Goal: Transaction & Acquisition: Purchase product/service

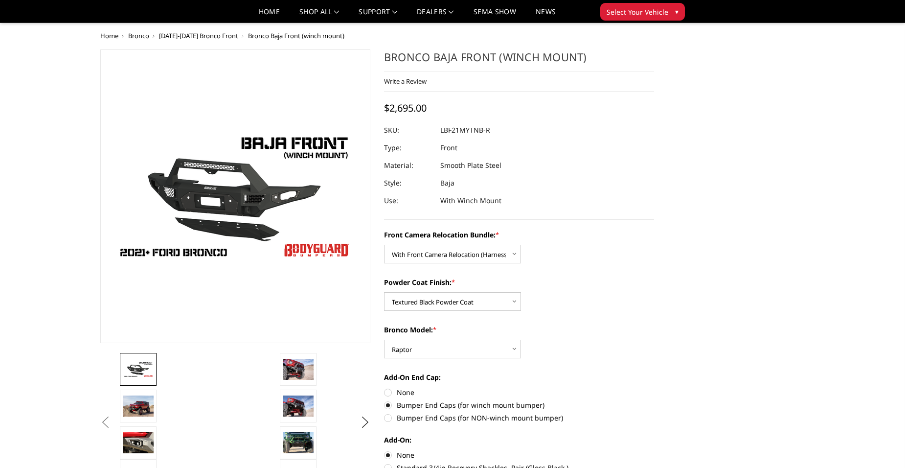
select select "4016"
select select "4015"
select select "4013"
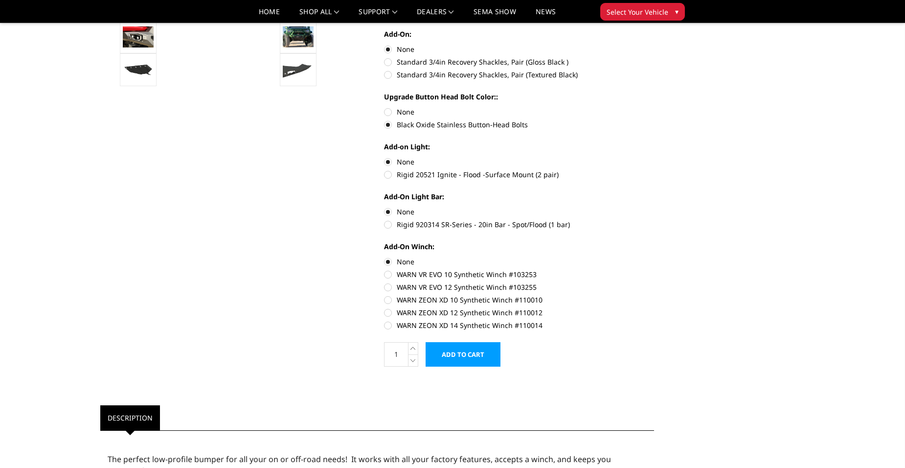
scroll to position [196, 0]
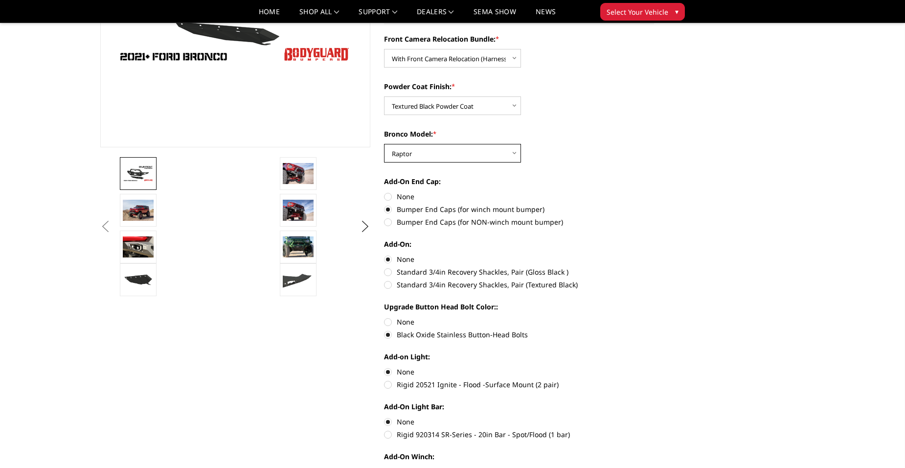
click at [513, 152] on select "Choose Options Raptor Base/Badlands/Wildtrak/etc." at bounding box center [452, 153] width 137 height 19
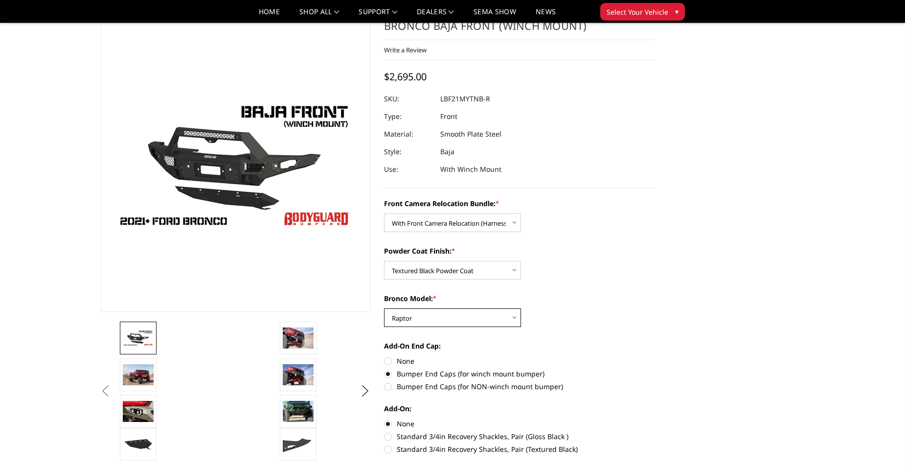
scroll to position [98, 0]
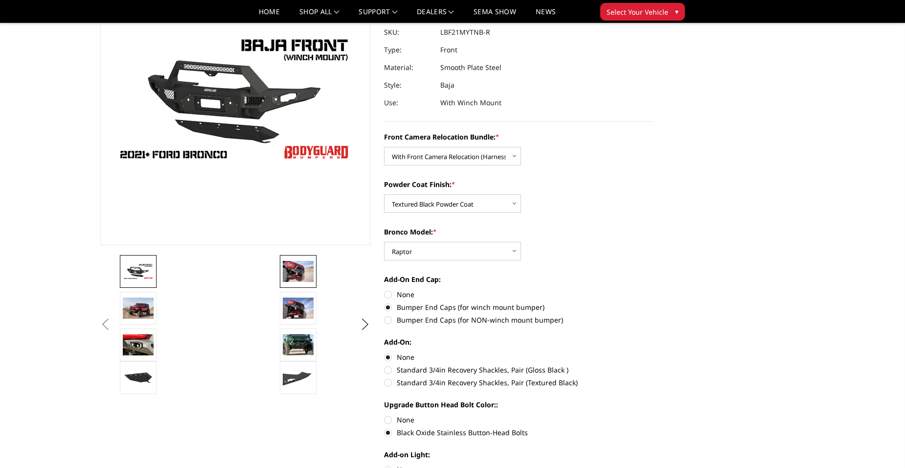
click at [303, 270] on img at bounding box center [298, 271] width 31 height 21
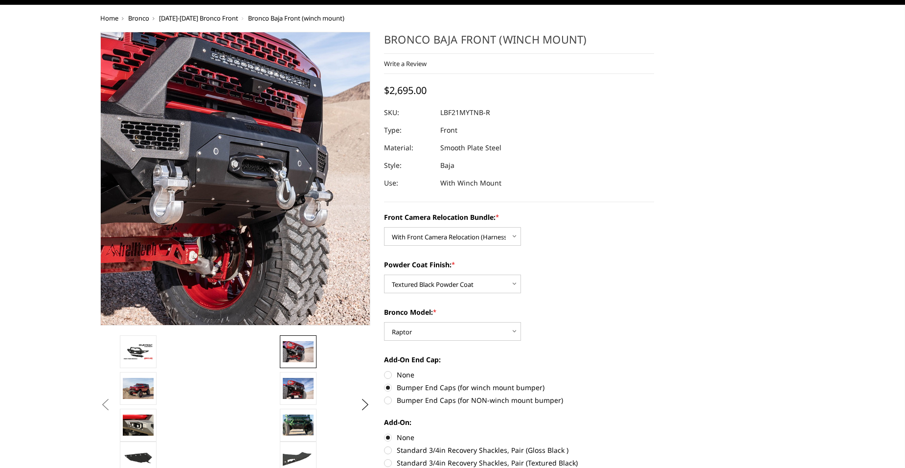
scroll to position [0, 0]
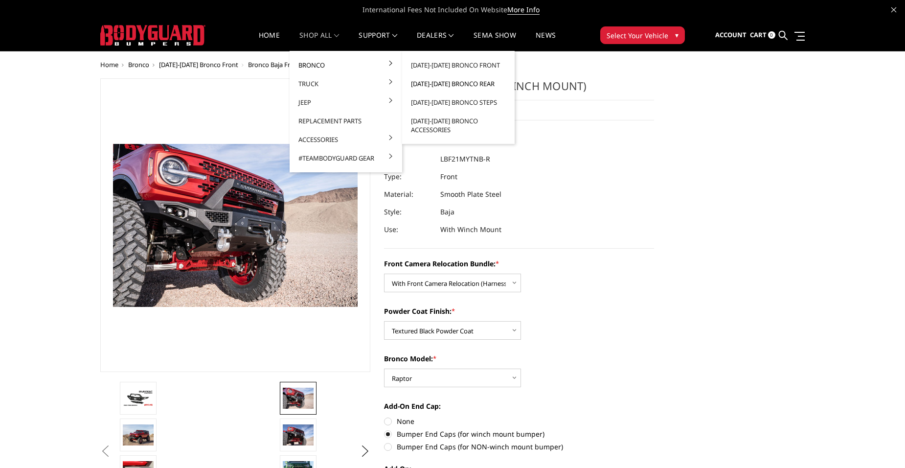
click at [464, 80] on link "[DATE]-[DATE] Bronco Rear" at bounding box center [458, 83] width 105 height 19
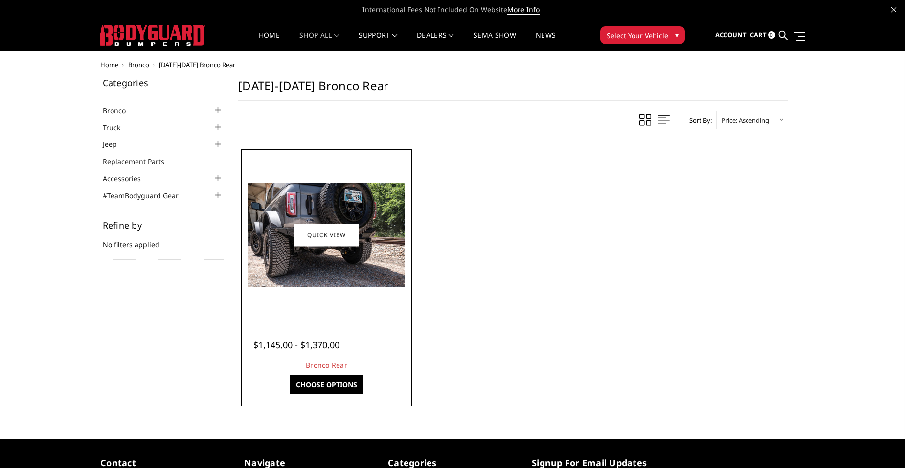
click at [343, 255] on img at bounding box center [326, 235] width 157 height 104
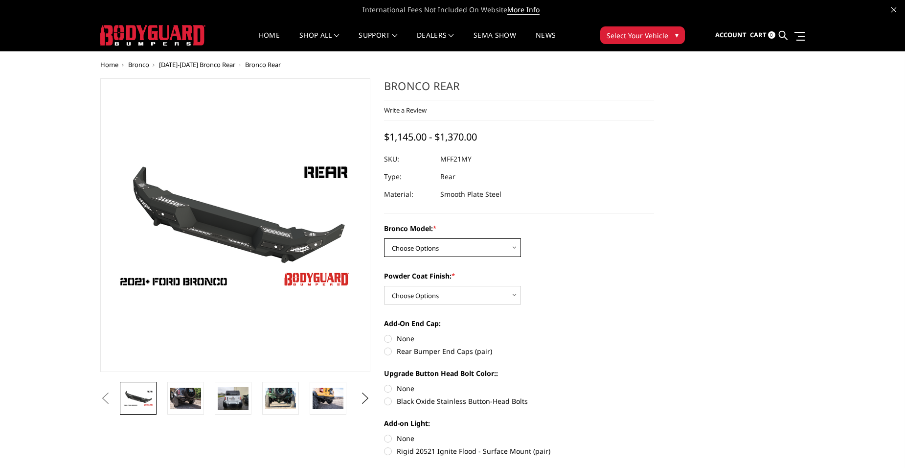
click at [435, 250] on select "Choose Options Base/Badlands/Wildtrak/etc. Raptor" at bounding box center [452, 247] width 137 height 19
select select "4025"
click at [384, 238] on select "Choose Options Base/Badlands/Wildtrak/etc. Raptor" at bounding box center [452, 247] width 137 height 19
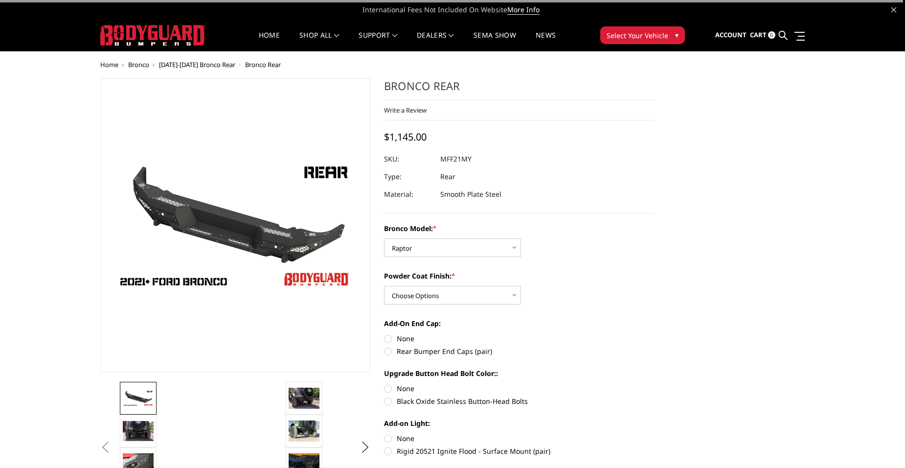
click at [230, 397] on li at bounding box center [200, 398] width 166 height 33
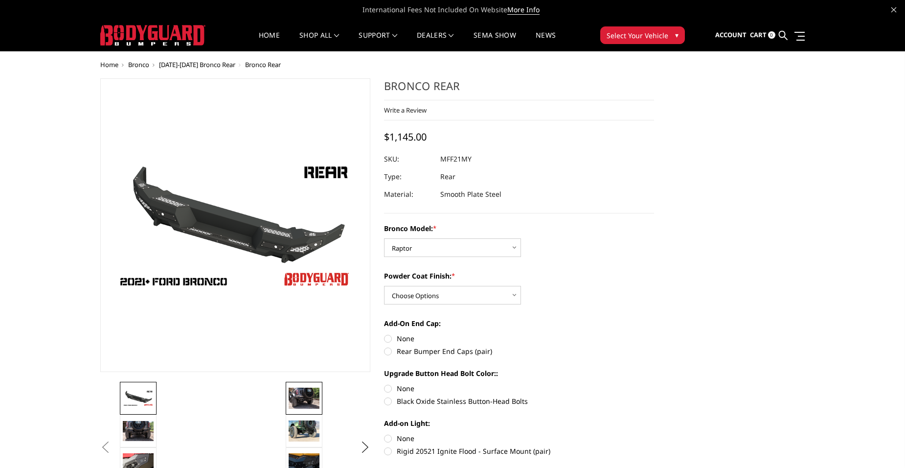
click at [305, 400] on img at bounding box center [304, 398] width 31 height 21
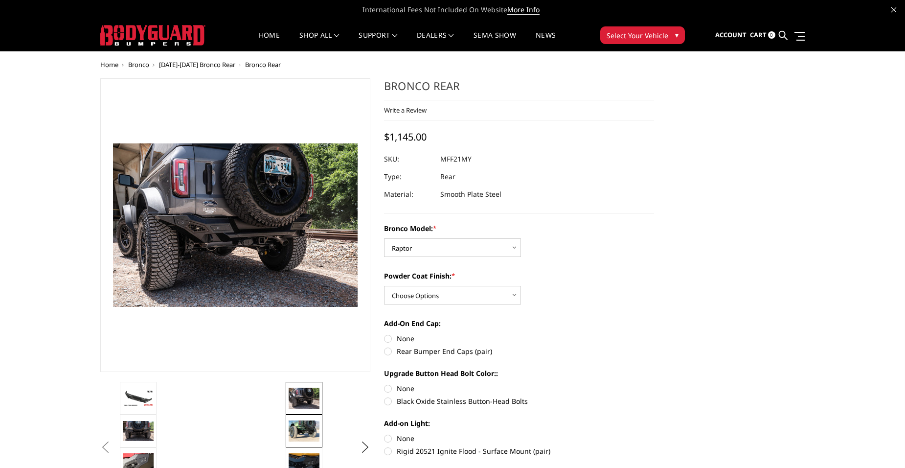
click at [301, 438] on img at bounding box center [304, 430] width 31 height 21
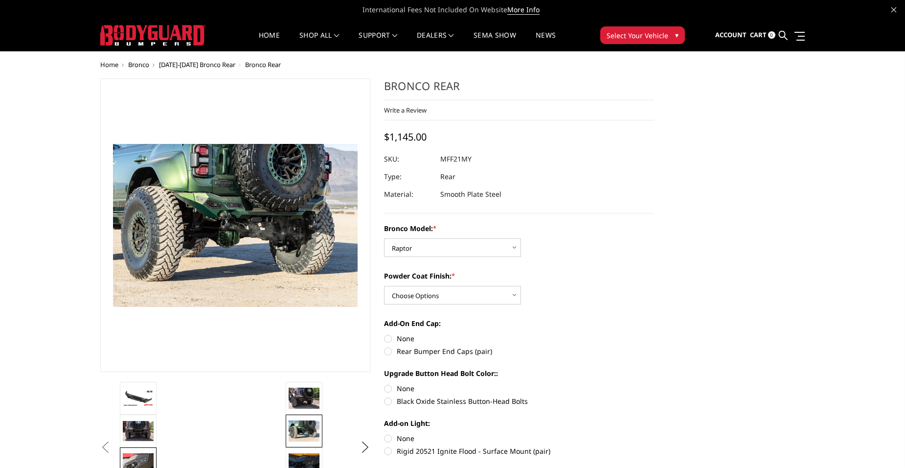
click at [133, 460] on img at bounding box center [138, 463] width 31 height 21
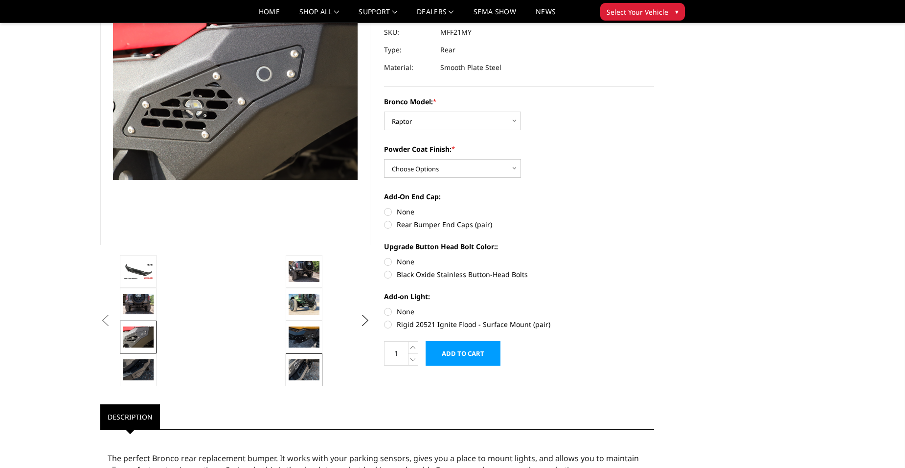
click at [308, 373] on img at bounding box center [304, 369] width 31 height 21
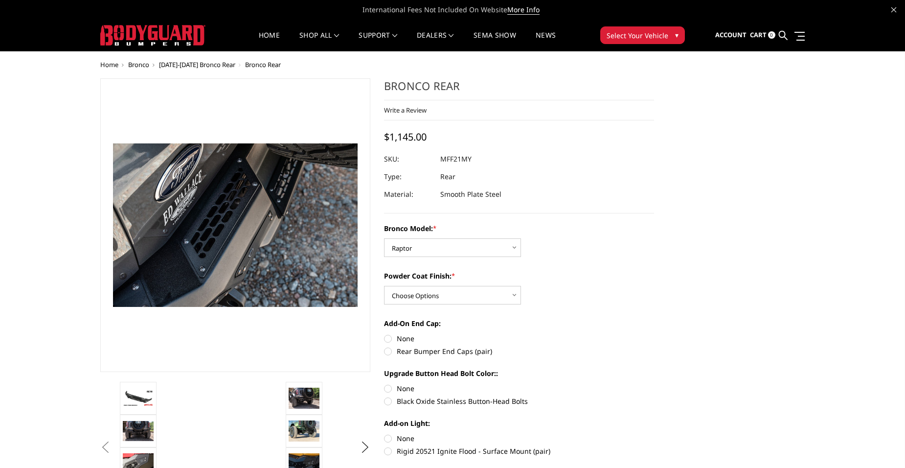
scroll to position [98, 0]
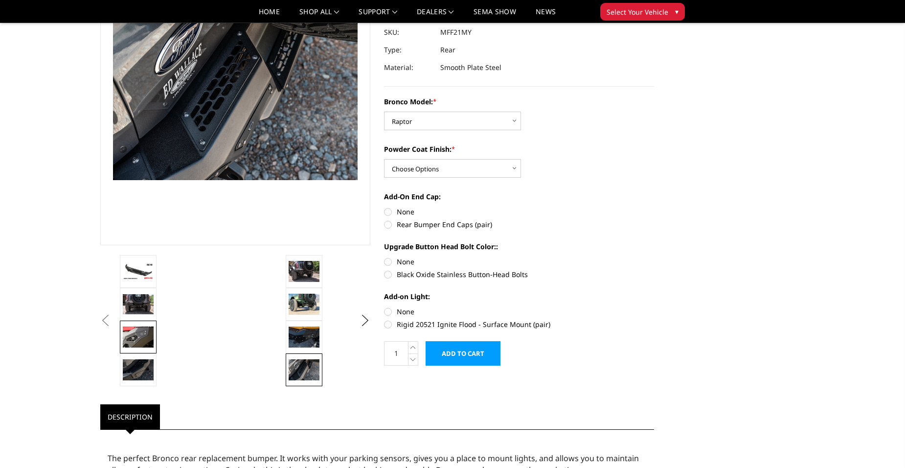
click at [140, 338] on img at bounding box center [138, 336] width 31 height 21
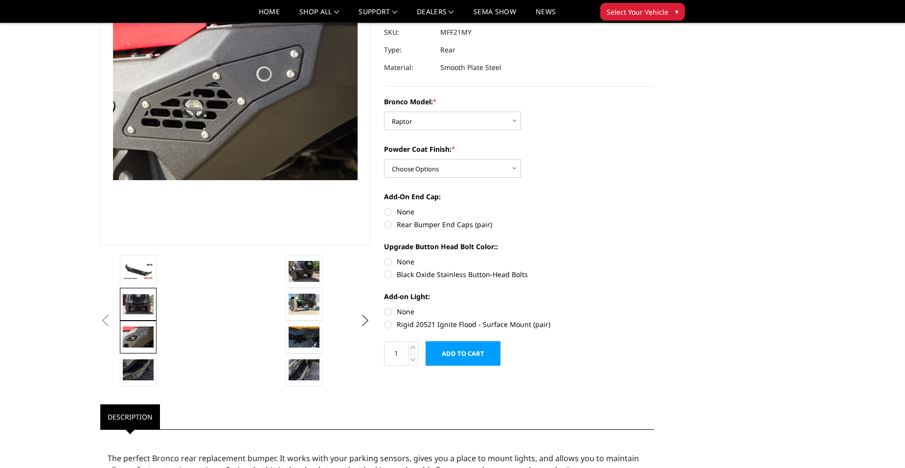
click at [137, 292] on link at bounding box center [138, 304] width 37 height 33
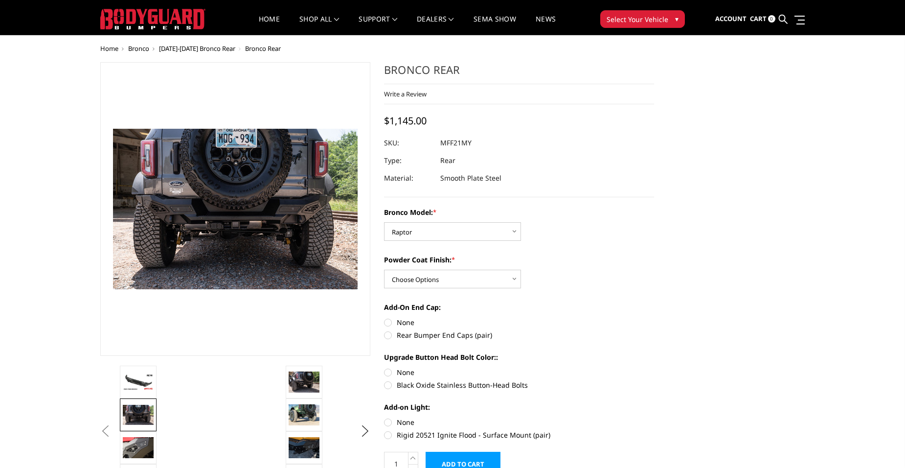
scroll to position [0, 0]
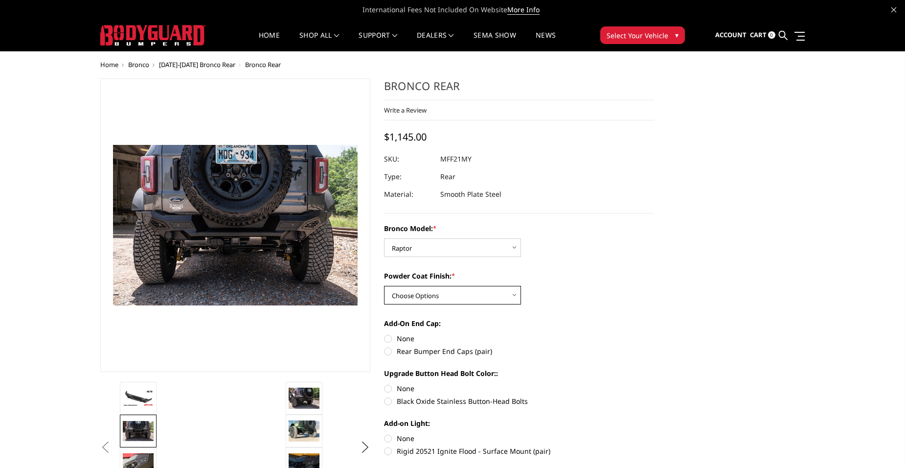
click at [490, 294] on select "Choose Options Bare Metal Textured Black Powder Coat" at bounding box center [452, 295] width 137 height 19
select select "4027"
click at [384, 286] on select "Choose Options Bare Metal Textured Black Powder Coat" at bounding box center [452, 295] width 137 height 19
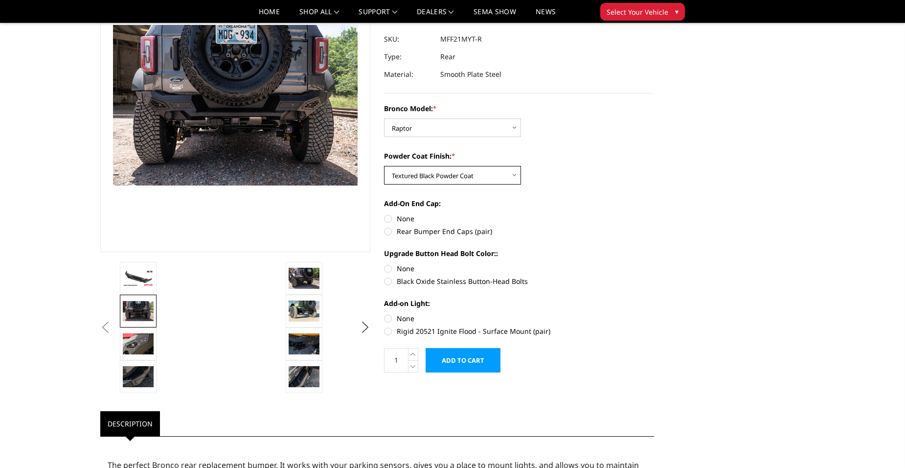
scroll to position [98, 0]
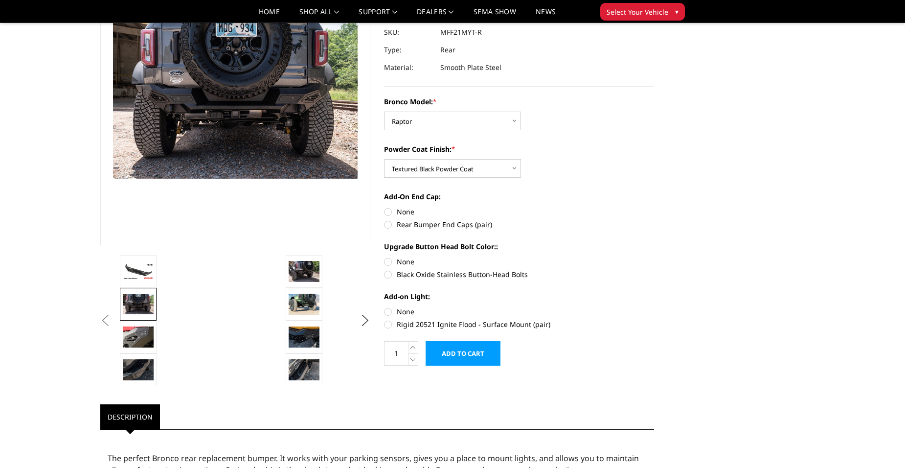
click at [386, 274] on label "Black Oxide Stainless Button-Head Bolts" at bounding box center [519, 274] width 270 height 10
click at [654, 257] on input "Black Oxide Stainless Button-Head Bolts" at bounding box center [654, 256] width 0 height 0
radio input "true"
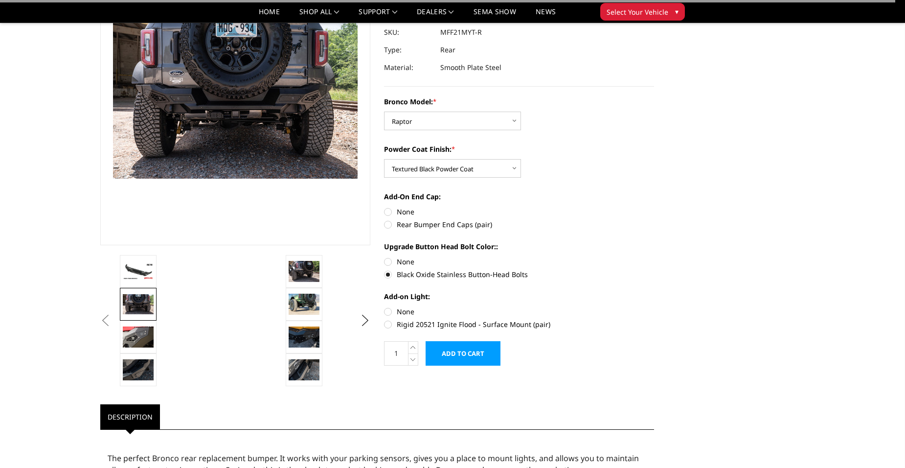
click at [387, 224] on label "Rear Bumper End Caps (pair)" at bounding box center [519, 224] width 270 height 10
click at [654, 207] on input "Rear Bumper End Caps (pair)" at bounding box center [654, 207] width 0 height 0
radio input "true"
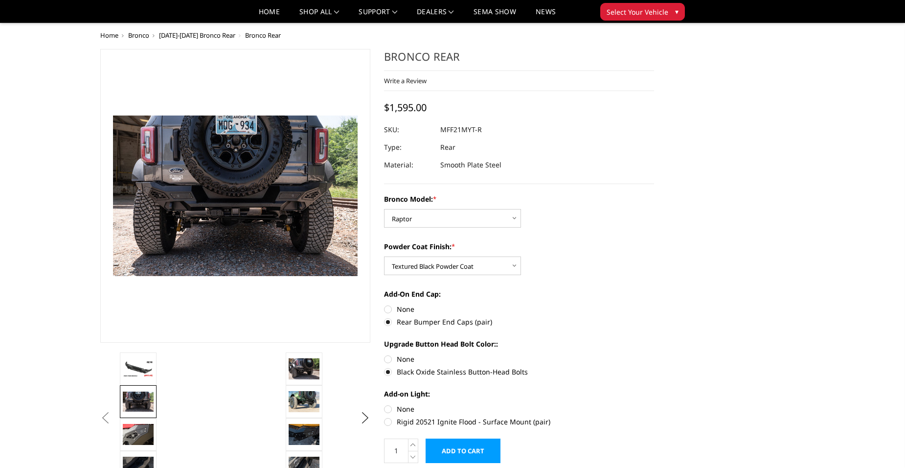
scroll to position [0, 0]
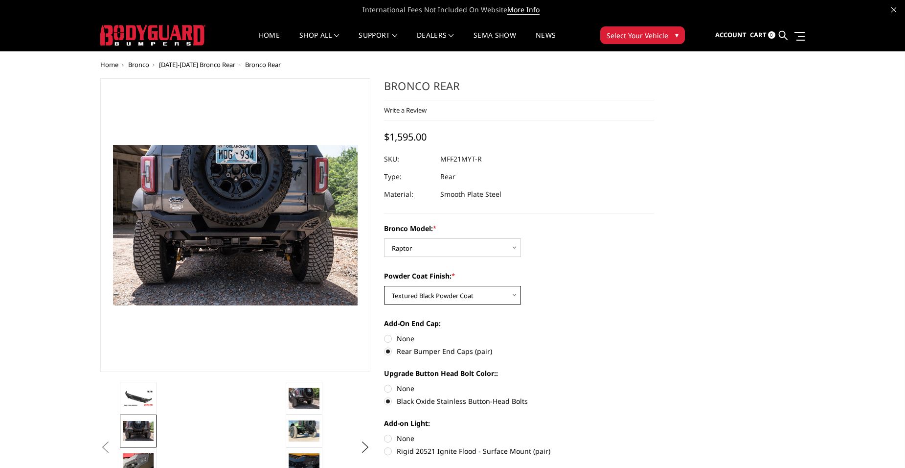
click at [492, 300] on select "Choose Options Bare Metal Textured Black Powder Coat" at bounding box center [452, 295] width 137 height 19
click at [384, 286] on select "Choose Options Bare Metal Textured Black Powder Coat" at bounding box center [452, 295] width 137 height 19
click at [505, 296] on select "Choose Options Bare Metal Textured Black Powder Coat" at bounding box center [452, 295] width 137 height 19
select select "4027"
click at [384, 286] on select "Choose Options Bare Metal Textured Black Powder Coat" at bounding box center [452, 295] width 137 height 19
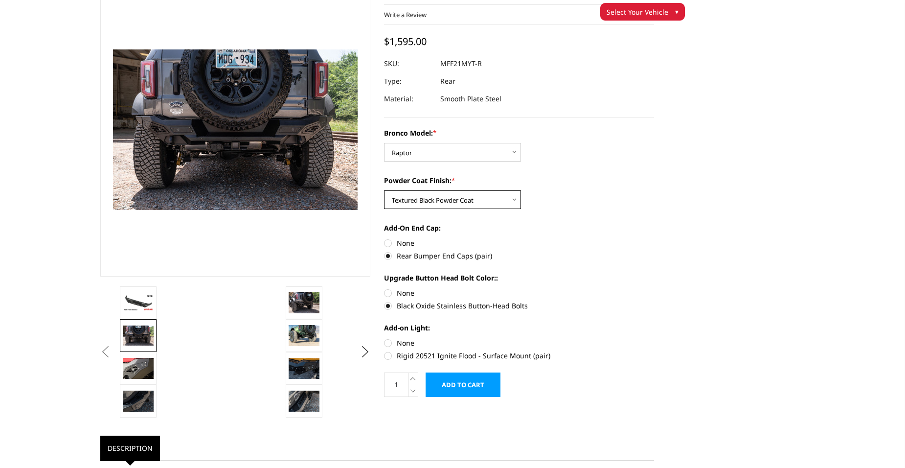
scroll to position [49, 0]
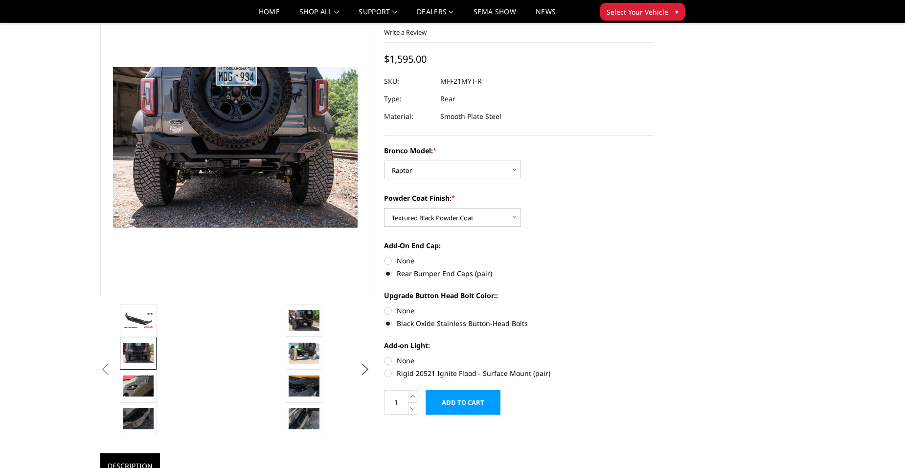
click at [393, 359] on label "None" at bounding box center [519, 360] width 270 height 10
click at [385, 356] on input "None" at bounding box center [384, 355] width 0 height 0
radio input "true"
click at [410, 310] on label "None" at bounding box center [519, 310] width 270 height 10
click at [385, 306] on input "None" at bounding box center [384, 305] width 0 height 0
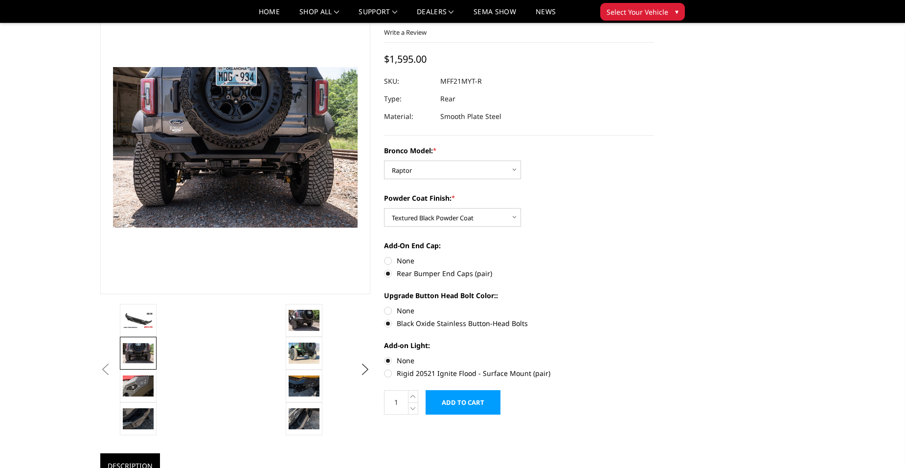
radio input "true"
click at [409, 322] on label "Black Oxide Stainless Button-Head Bolts" at bounding box center [519, 323] width 270 height 10
click at [654, 306] on input "Black Oxide Stainless Button-Head Bolts" at bounding box center [654, 305] width 0 height 0
radio input "true"
click at [409, 258] on label "None" at bounding box center [519, 260] width 270 height 10
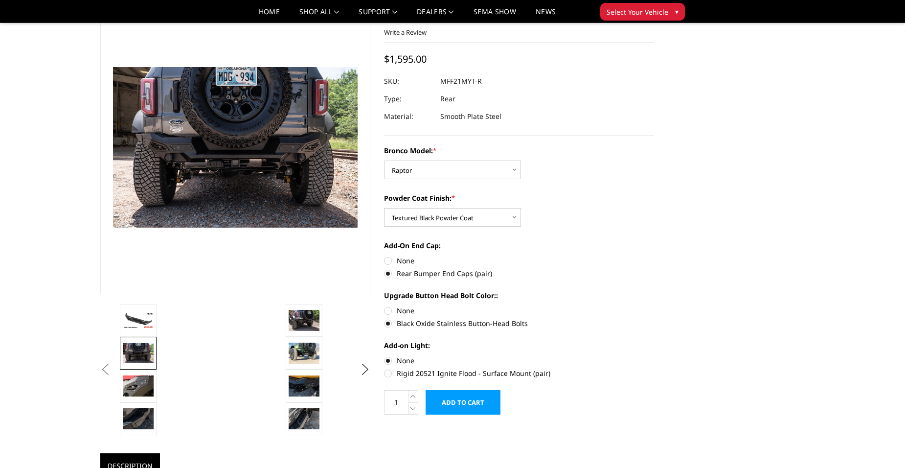
click at [385, 256] on input "None" at bounding box center [384, 255] width 0 height 0
radio input "true"
click at [408, 313] on label "None" at bounding box center [519, 310] width 270 height 10
click at [385, 306] on input "None" at bounding box center [384, 305] width 0 height 0
radio input "true"
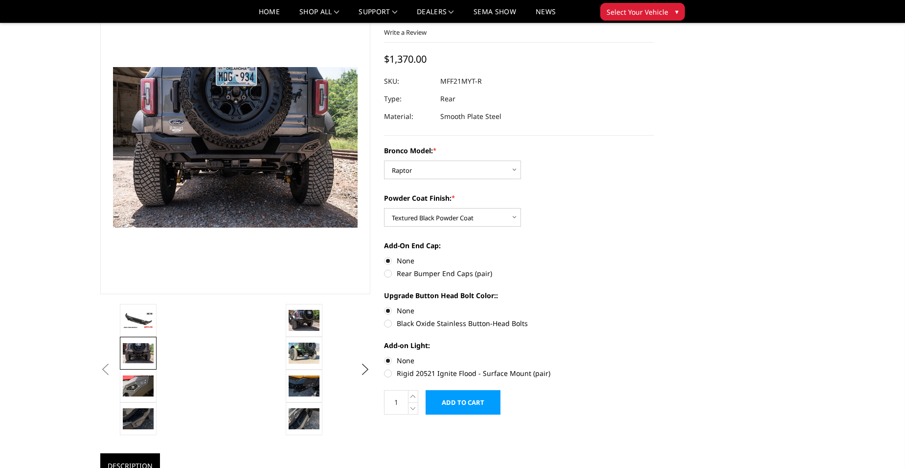
click at [411, 323] on label "Black Oxide Stainless Button-Head Bolts" at bounding box center [519, 323] width 270 height 10
click at [654, 306] on input "Black Oxide Stainless Button-Head Bolts" at bounding box center [654, 305] width 0 height 0
radio input "true"
click at [407, 276] on label "Rear Bumper End Caps (pair)" at bounding box center [519, 273] width 270 height 10
click at [654, 256] on input "Rear Bumper End Caps (pair)" at bounding box center [654, 255] width 0 height 0
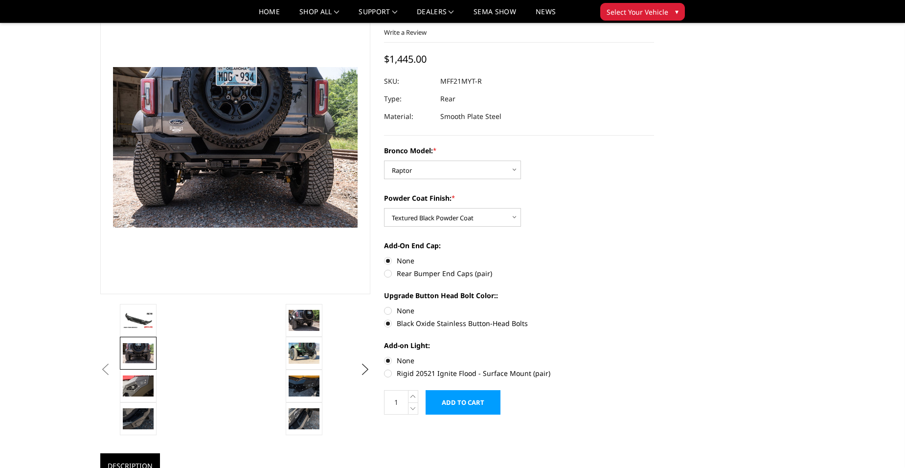
radio input "true"
